Goal: Entertainment & Leisure: Consume media (video, audio)

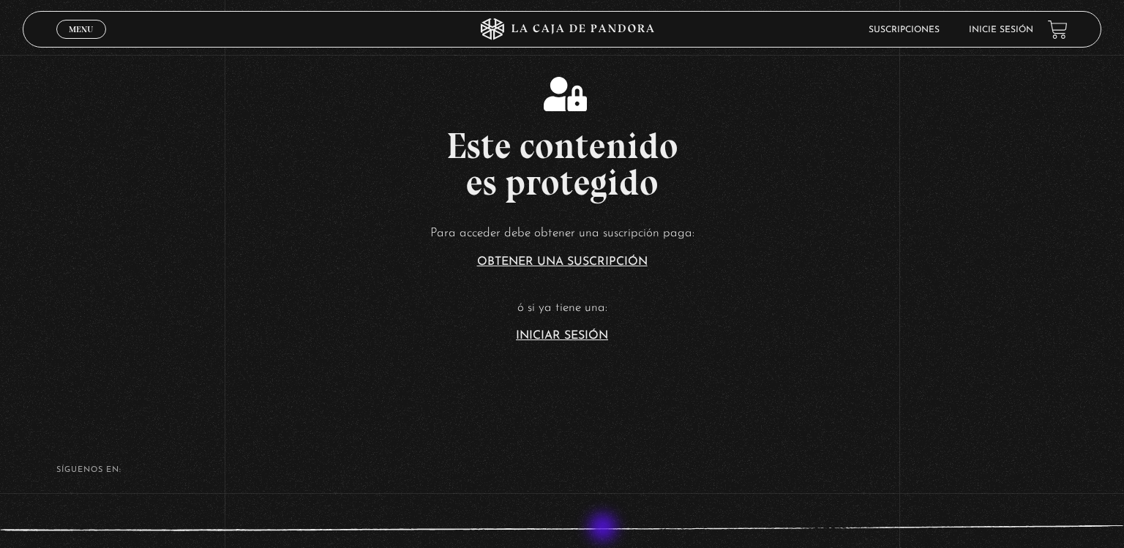
scroll to position [260, 0]
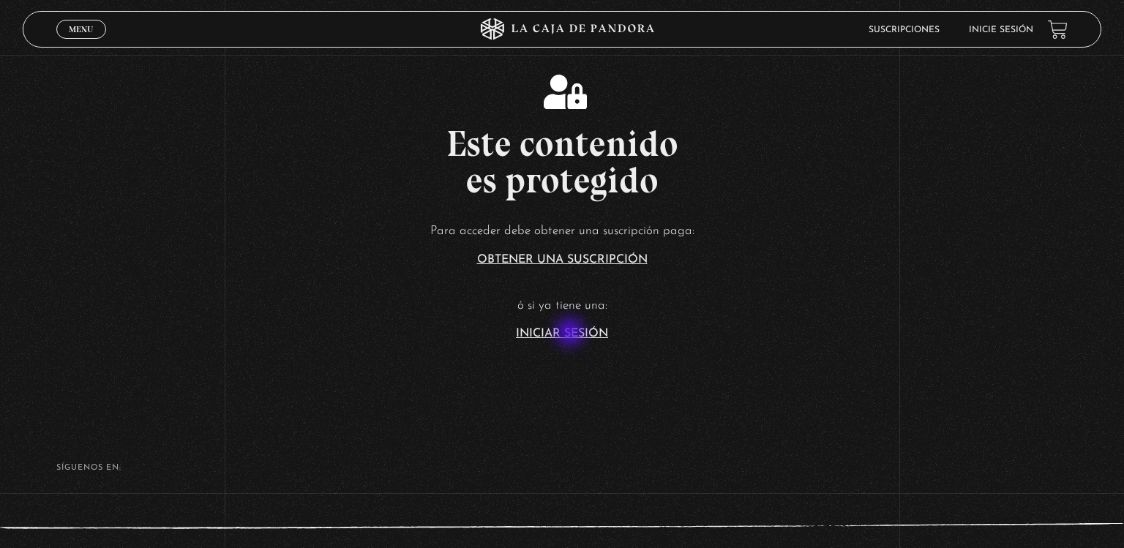
click at [572, 334] on link "Iniciar Sesión" at bounding box center [562, 334] width 92 height 12
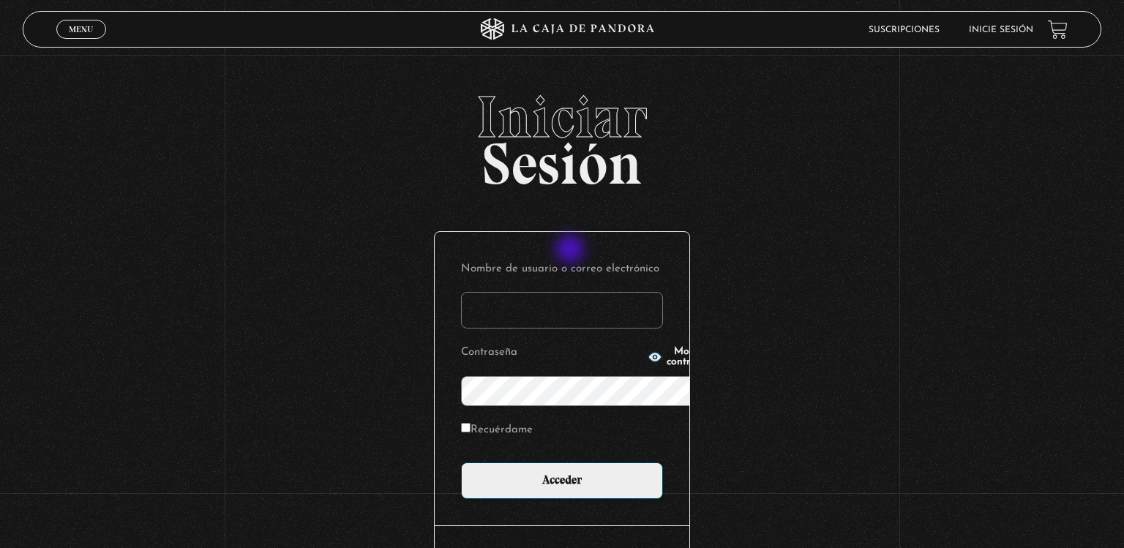
click at [572, 292] on input "Nombre de usuario o correo electrónico" at bounding box center [562, 310] width 202 height 37
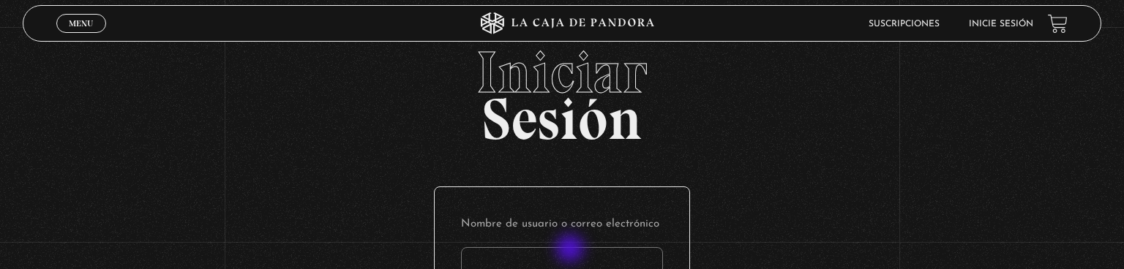
type input "l"
type input "garciakatherine@outlook.com"
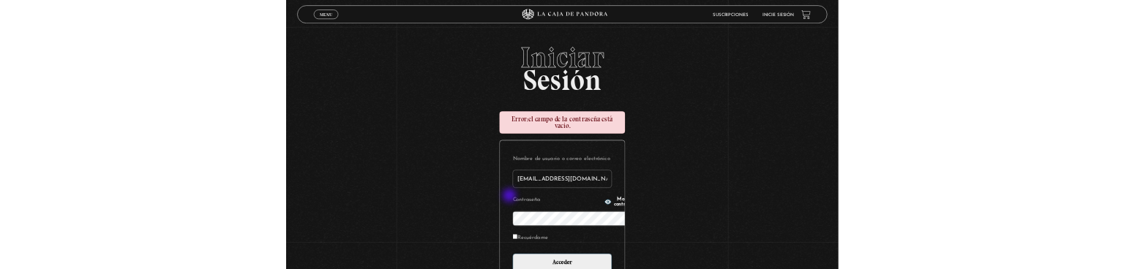
scroll to position [217, 0]
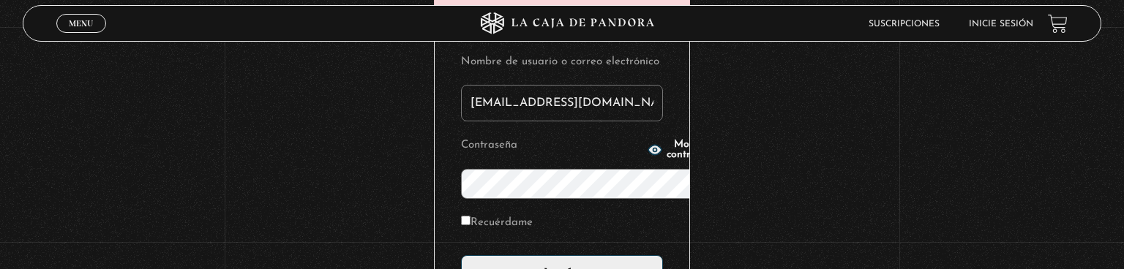
click at [461, 255] on input "Acceder" at bounding box center [562, 273] width 202 height 37
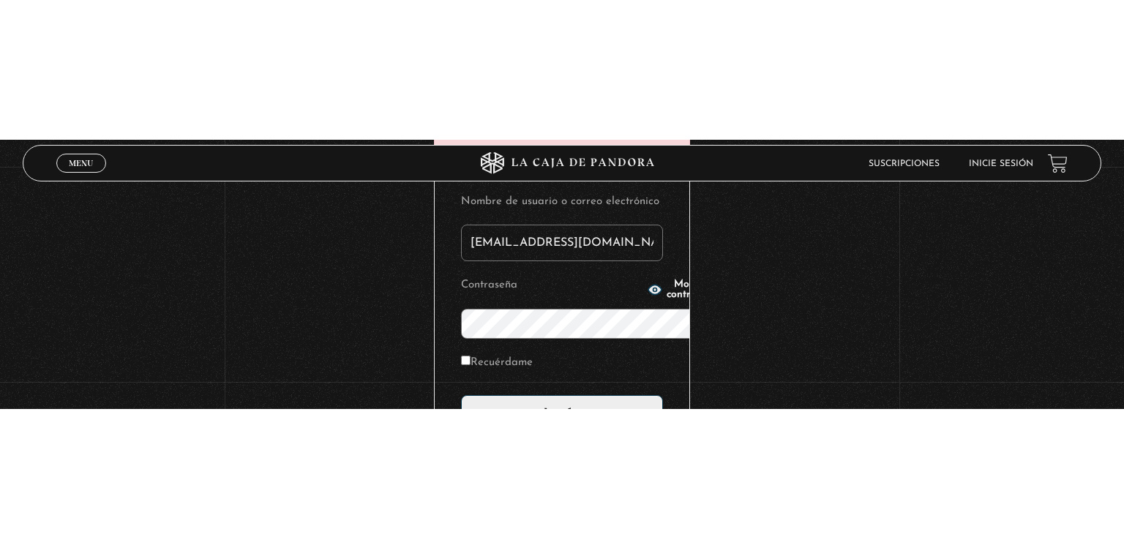
scroll to position [10, 0]
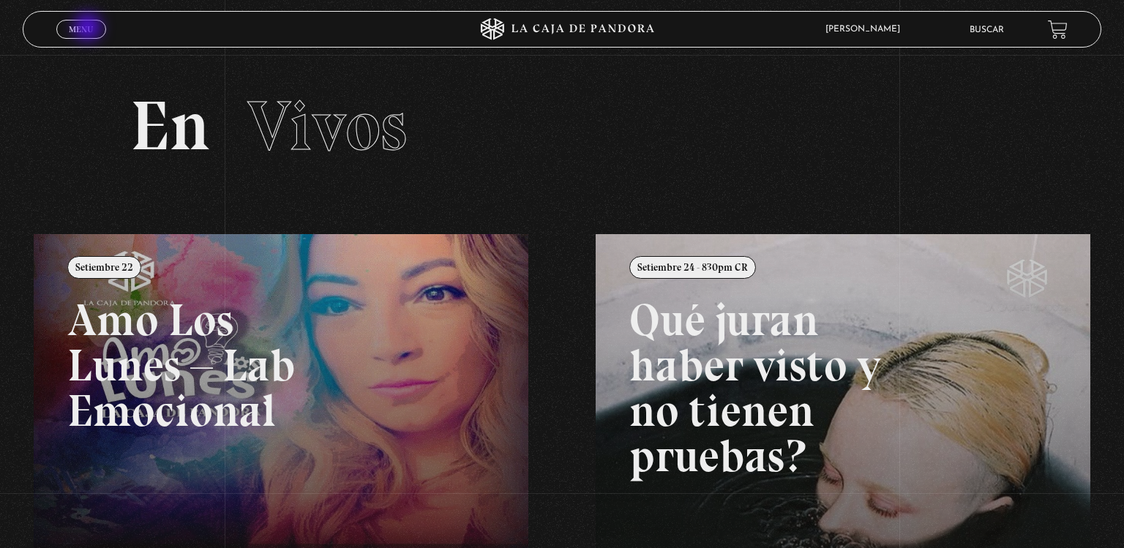
click at [89, 29] on span "Menu" at bounding box center [81, 29] width 24 height 9
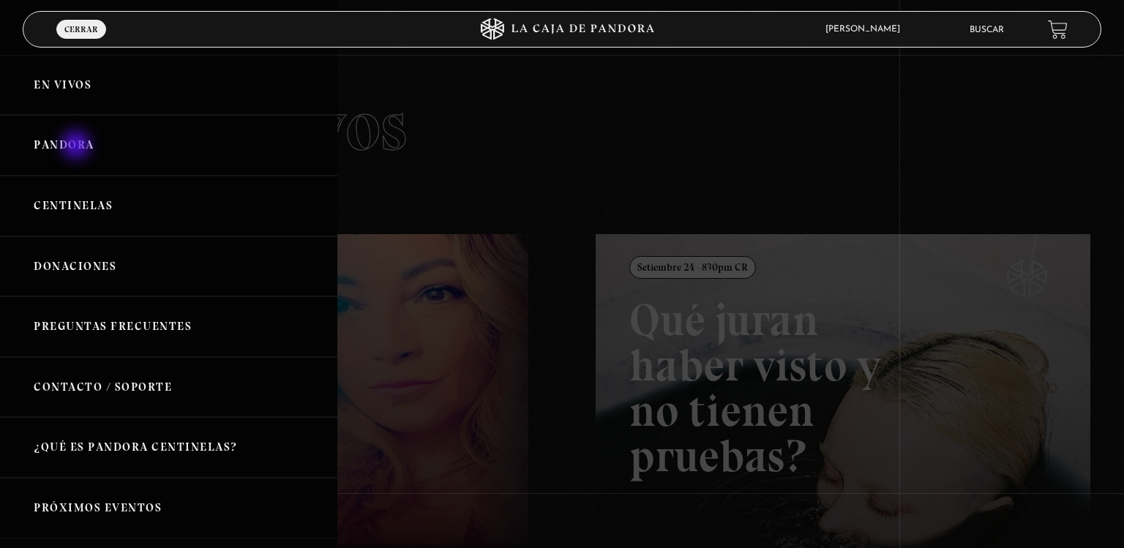
click at [78, 146] on link "Pandora" at bounding box center [168, 145] width 337 height 61
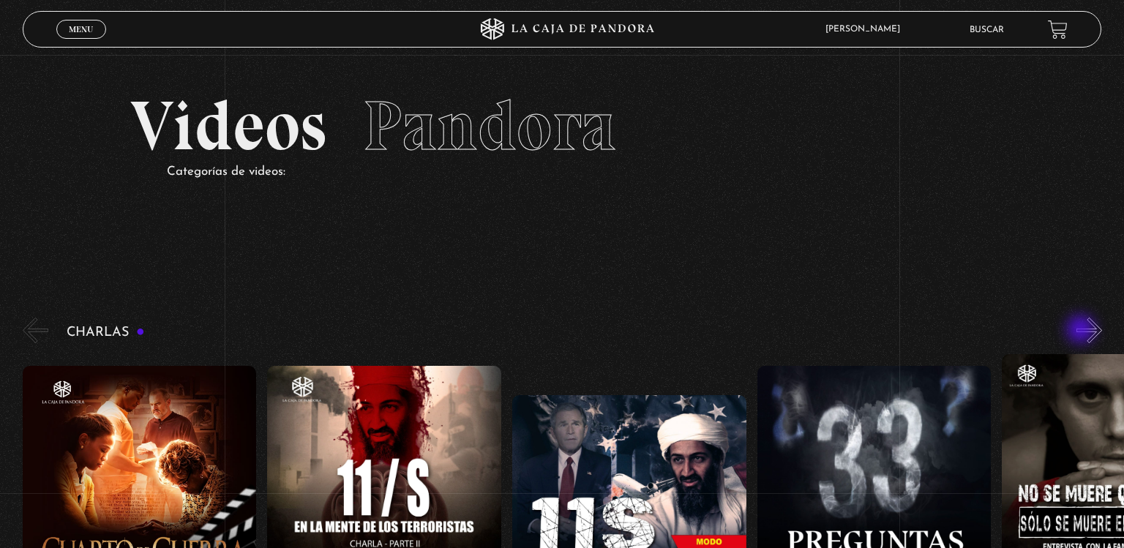
click at [1083, 331] on button "»" at bounding box center [1090, 331] width 26 height 26
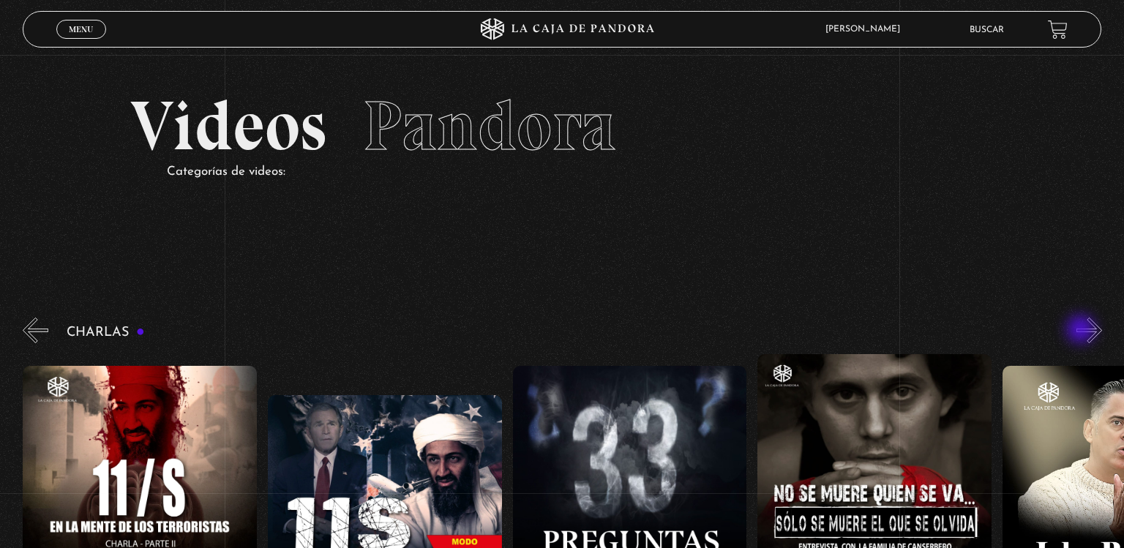
click at [1083, 331] on button "»" at bounding box center [1090, 331] width 26 height 26
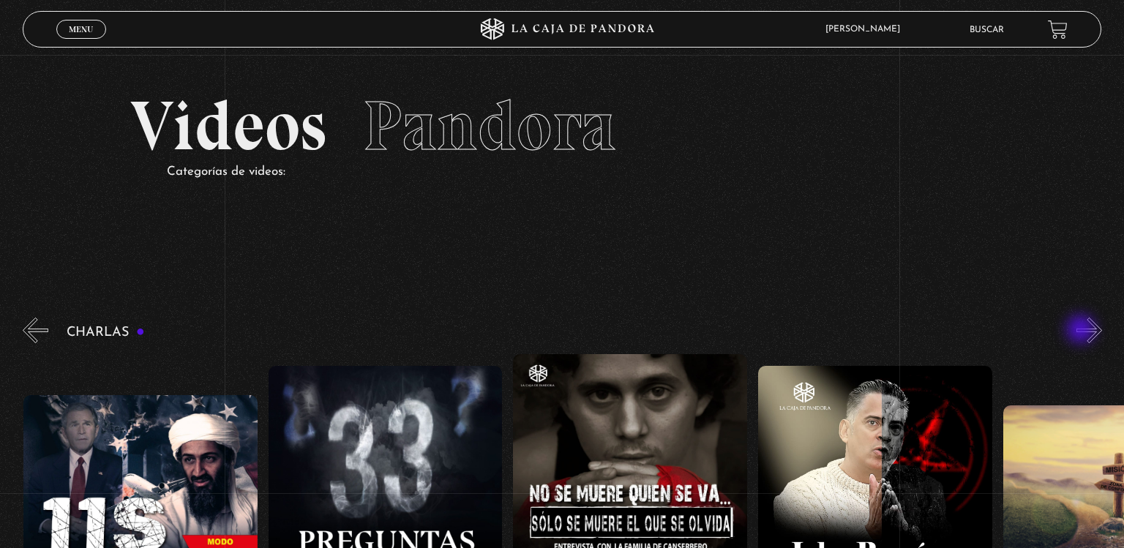
scroll to position [0, 489]
click at [1083, 331] on button "»" at bounding box center [1090, 331] width 26 height 26
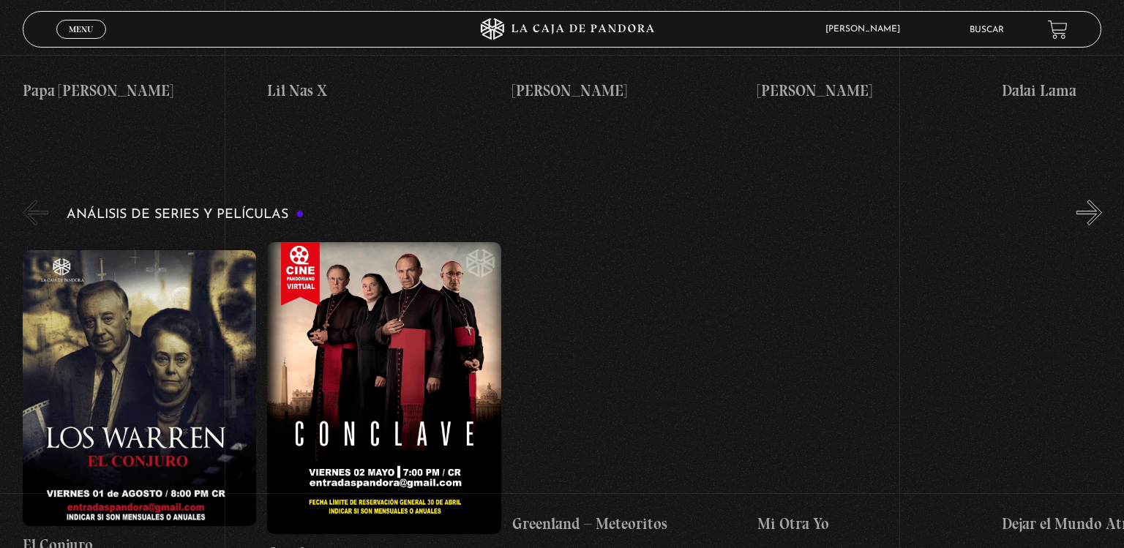
scroll to position [2635, 0]
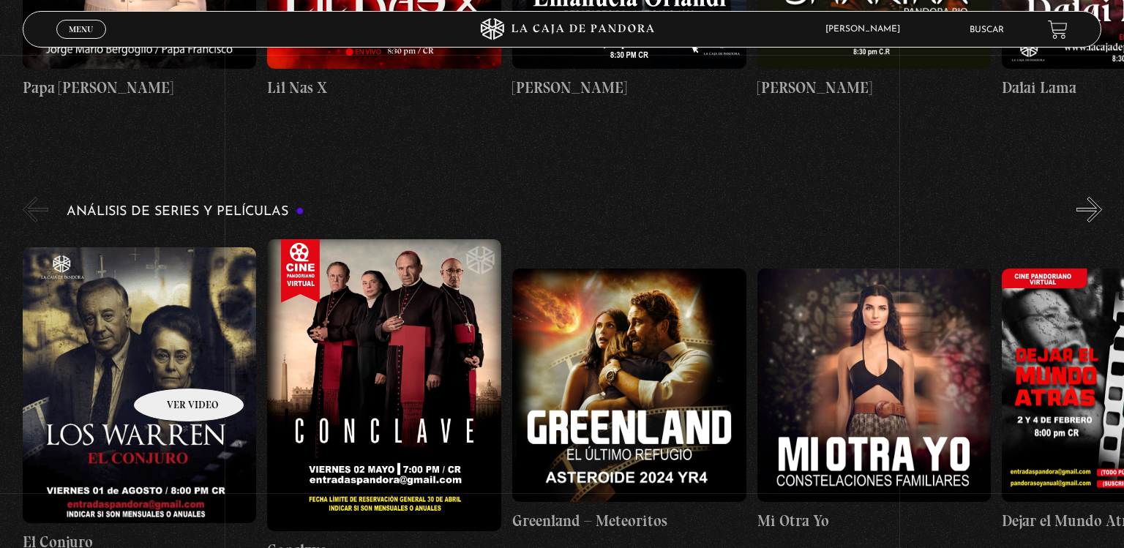
click at [170, 366] on figure at bounding box center [140, 385] width 234 height 276
